Goal: Task Accomplishment & Management: Manage account settings

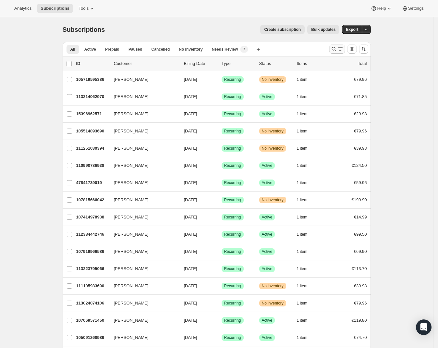
click at [343, 50] on icon "Search and filter results" at bounding box center [340, 49] width 6 height 6
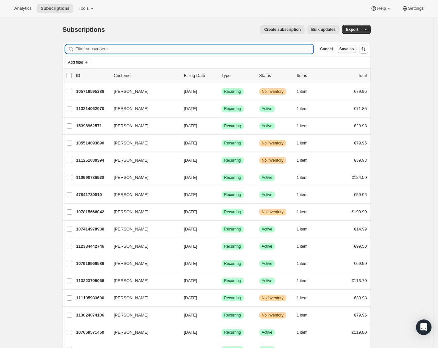
paste input "[PERSON_NAME][EMAIL_ADDRESS][DOMAIN_NAME]"
type input "[PERSON_NAME][EMAIL_ADDRESS][DOMAIN_NAME]"
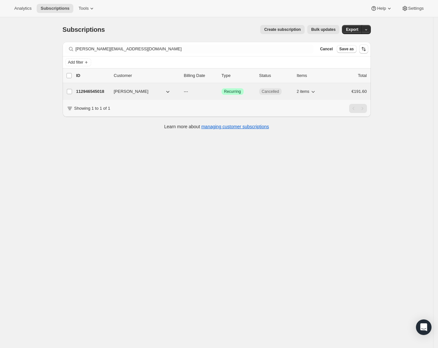
click at [221, 93] on div "112946545018 [PERSON_NAME] --- Success Recurring Cancelled 2 items €191.60" at bounding box center [221, 91] width 291 height 9
